Goal: Transaction & Acquisition: Purchase product/service

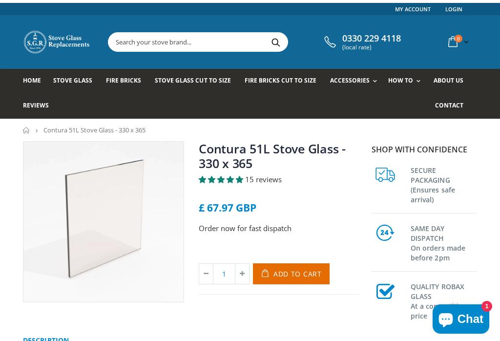
scroll to position [3, 0]
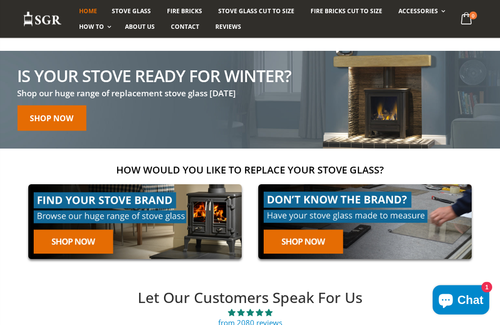
scroll to position [104, 0]
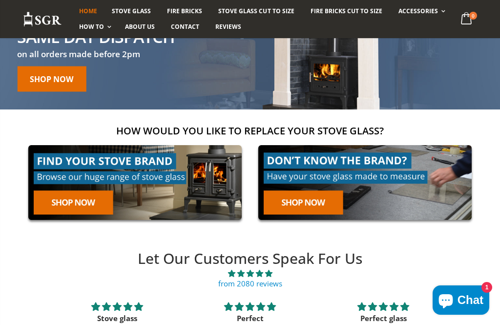
click at [125, 165] on link at bounding box center [135, 183] width 224 height 86
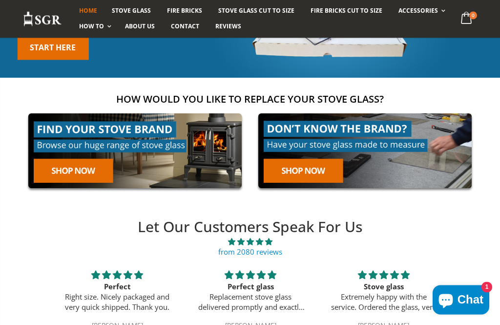
scroll to position [206, 0]
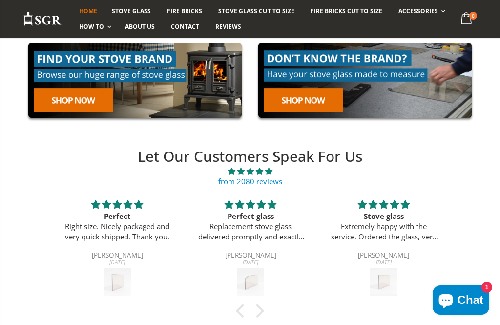
click at [199, 314] on div at bounding box center [250, 311] width 400 height 10
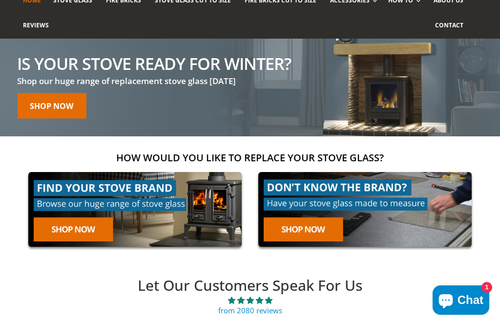
scroll to position [0, 0]
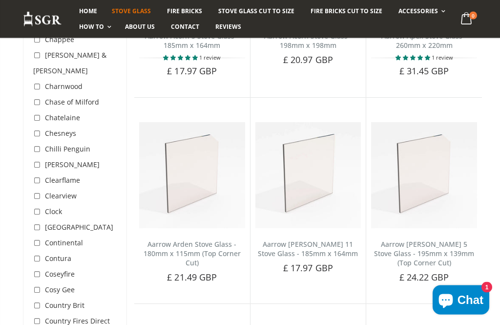
scroll to position [740, 0]
click at [37, 254] on input "checkbox" at bounding box center [38, 259] width 10 height 10
checkbox input "true"
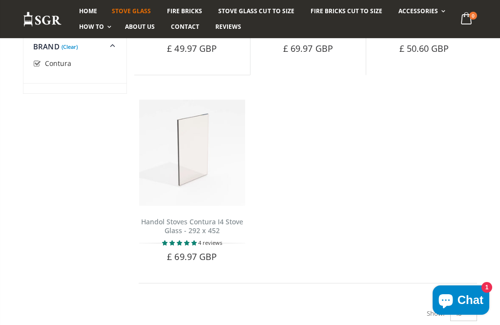
scroll to position [763, 0]
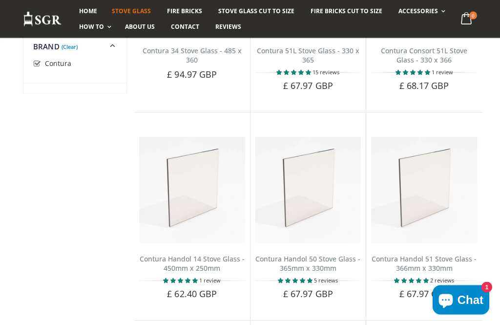
scroll to position [316, 0]
